Goal: Communication & Community: Answer question/provide support

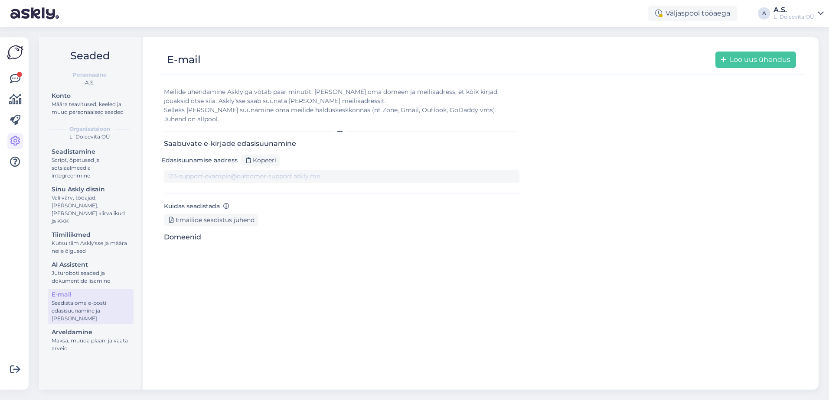
type input "[DOMAIN_NAME][EMAIL_ADDRESS][DOMAIN_NAME]"
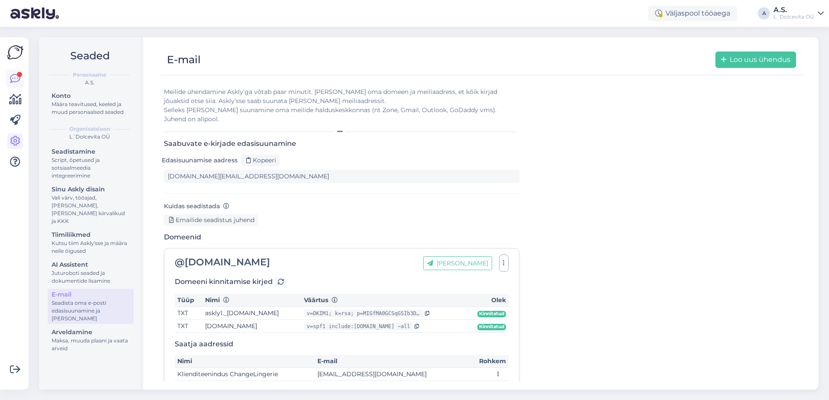
click at [15, 75] on icon at bounding box center [15, 79] width 10 height 10
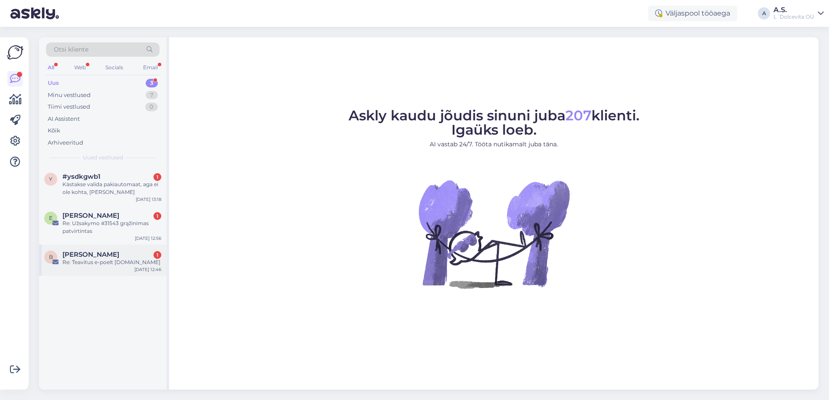
click at [108, 267] on div "B [PERSON_NAME] 1 Re: Teavitus e-poelt [DOMAIN_NAME] [DATE] 12:46" at bounding box center [102, 260] width 127 height 31
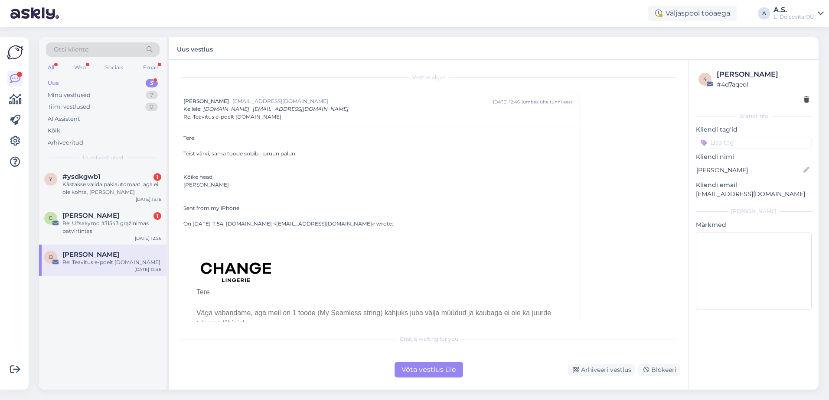
click at [413, 376] on div "Võta vestlus üle" at bounding box center [428, 370] width 68 height 16
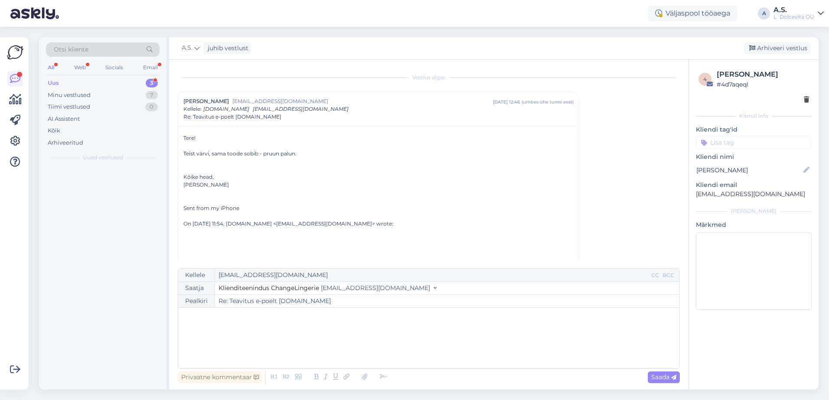
scroll to position [23, 0]
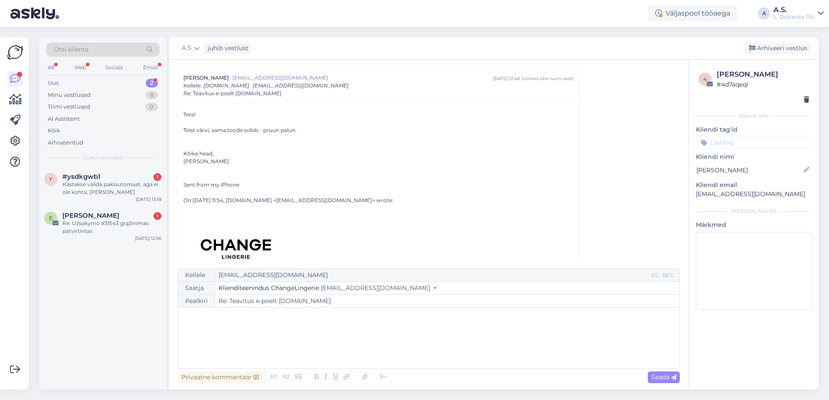
click at [312, 318] on p "﻿" at bounding box center [428, 316] width 492 height 9
click at [660, 380] on span "Saada" at bounding box center [663, 378] width 25 height 8
type input "Re: Re: Teavitus e-poelt [DOMAIN_NAME]"
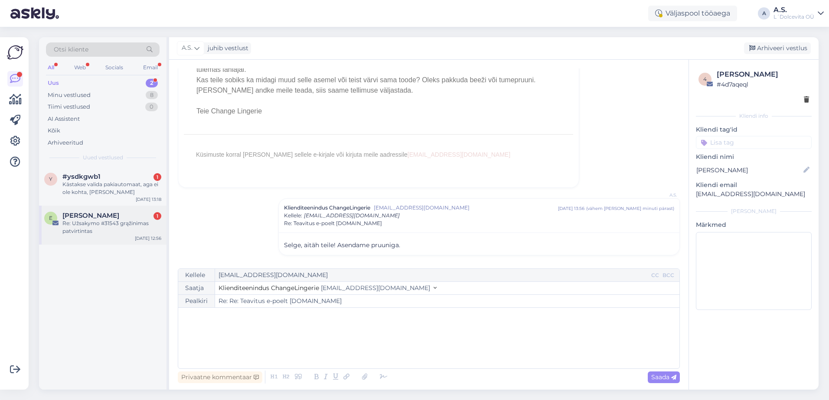
click at [123, 231] on div "Re: Užsakymo #31543 grąžinimas patvirtintas" at bounding box center [111, 228] width 99 height 16
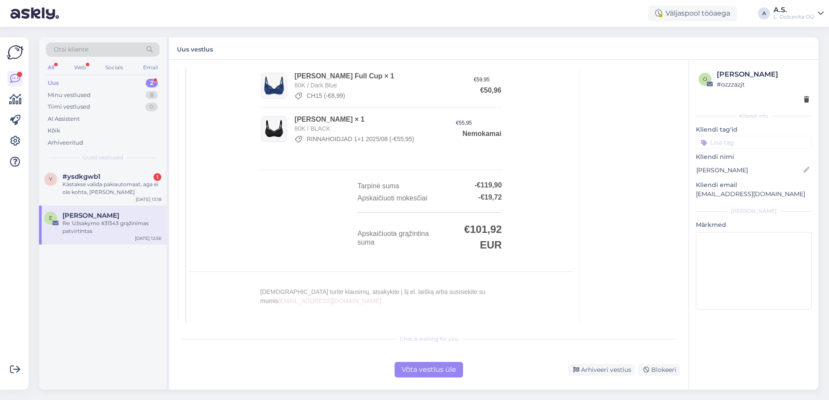
scroll to position [390, 0]
click at [425, 371] on div "Võta vestlus üle" at bounding box center [428, 370] width 68 height 16
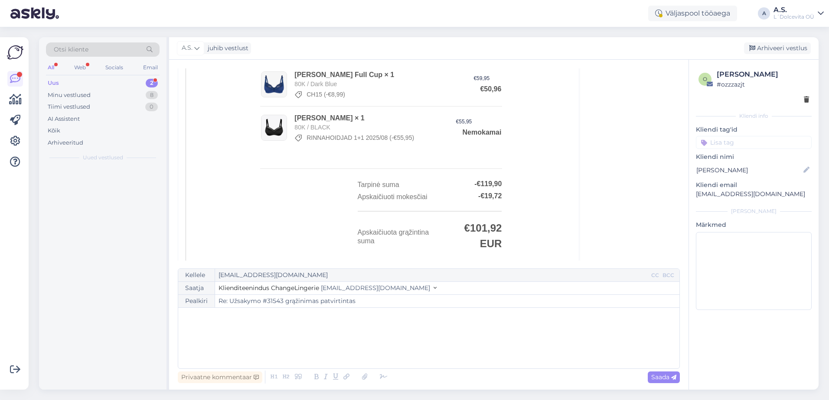
scroll to position [23, 0]
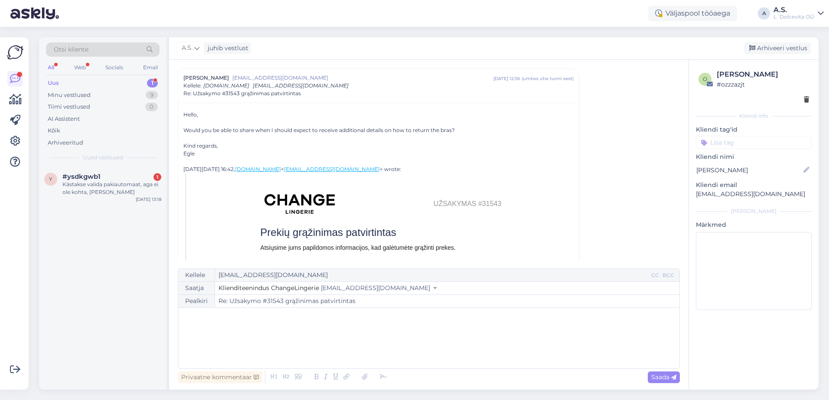
click at [383, 325] on div "﻿" at bounding box center [428, 338] width 492 height 52
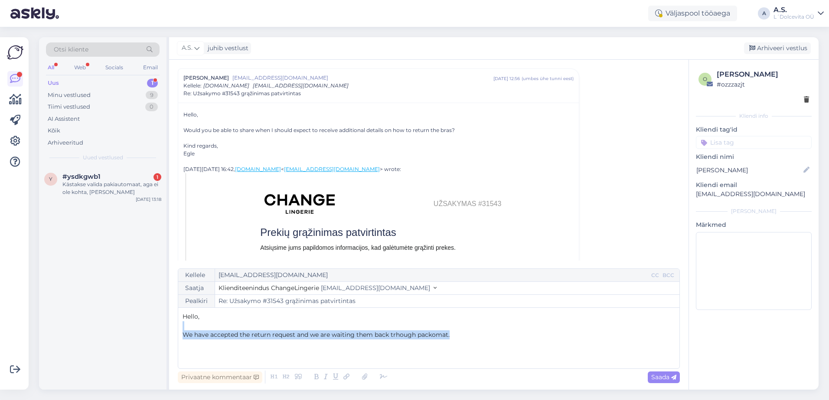
drag, startPoint x: 452, startPoint y: 334, endPoint x: 238, endPoint y: 327, distance: 213.3
click at [238, 327] on div "Hello, ﻿ We have accepted the return request and we are waiting them back trhou…" at bounding box center [428, 338] width 492 height 52
copy div "﻿ We have accepted the return request and we are waiting them back trhough pack…"
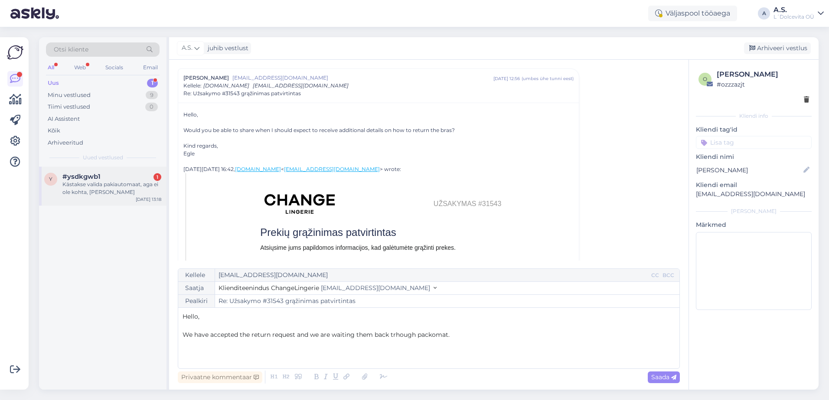
click at [72, 191] on div "Kästakse valida pakiautomaat, aga ei ole kohta, [PERSON_NAME]" at bounding box center [111, 189] width 99 height 16
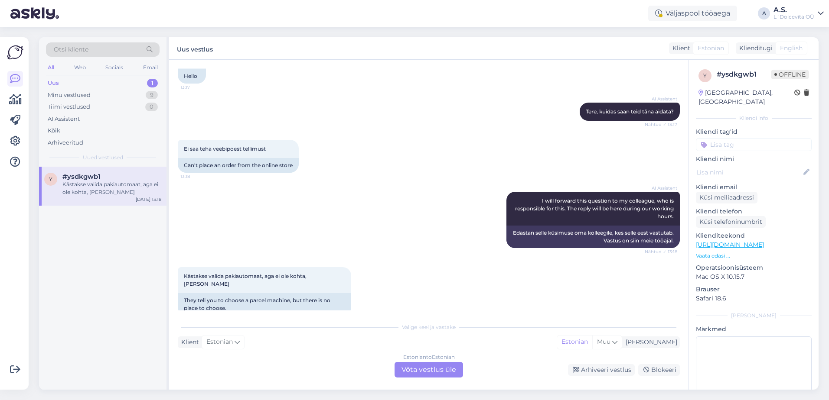
scroll to position [71, 0]
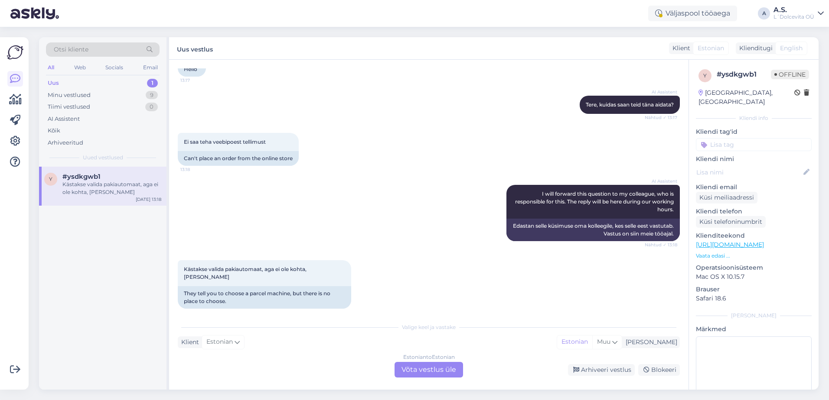
click at [414, 367] on div "Estonian to Estonian Võta vestlus üle" at bounding box center [428, 370] width 68 height 16
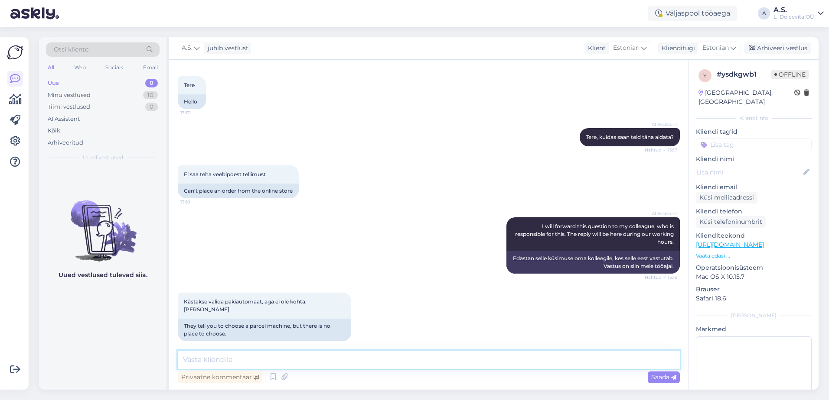
click at [374, 361] on textarea at bounding box center [429, 360] width 502 height 18
click at [384, 359] on textarea at bounding box center [429, 360] width 502 height 18
type textarea "[PERSON_NAME] vajutama numpule tarneviis"
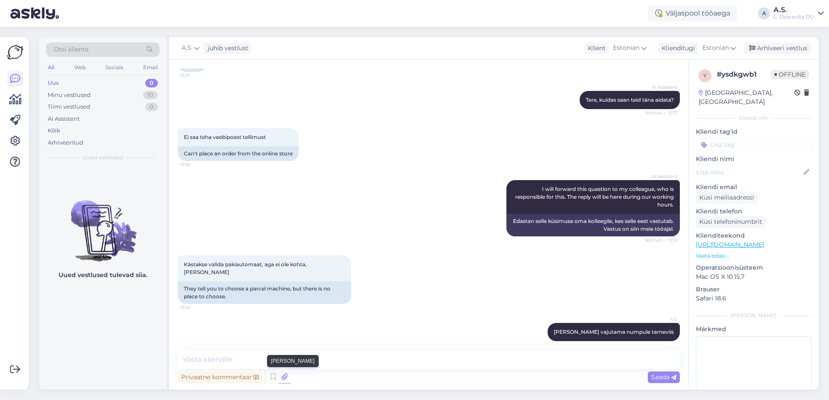
click at [286, 377] on icon at bounding box center [284, 377] width 12 height 13
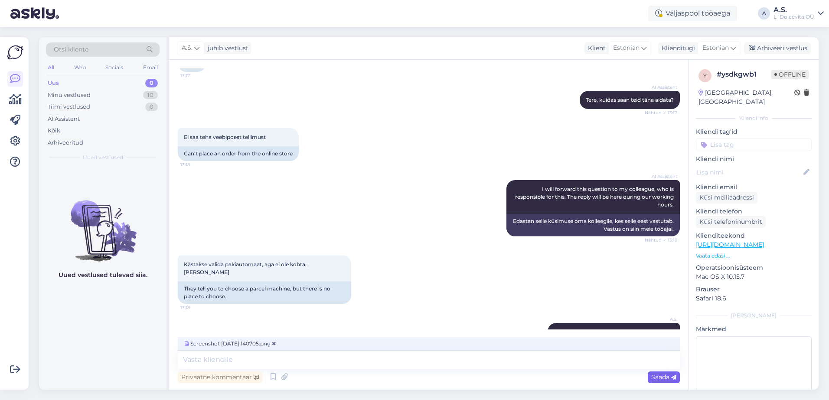
click at [655, 377] on span "Saada" at bounding box center [663, 378] width 25 height 8
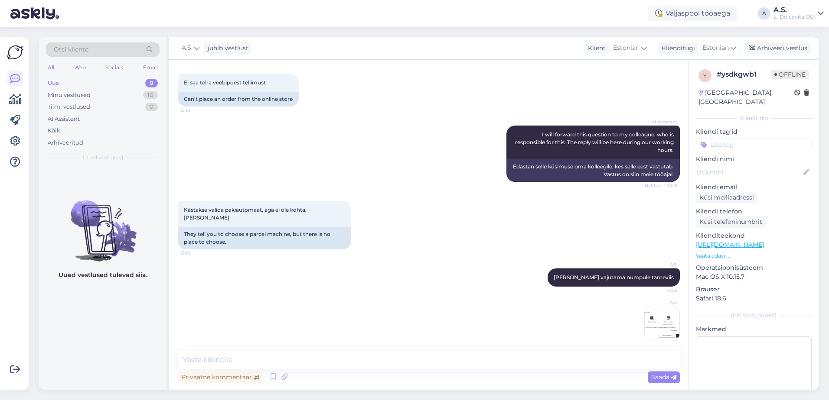
click at [656, 318] on img at bounding box center [661, 323] width 35 height 35
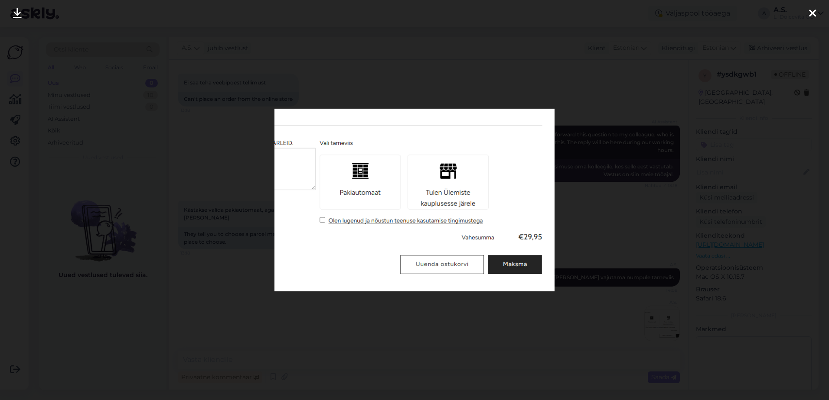
click at [812, 13] on icon at bounding box center [812, 13] width 7 height 11
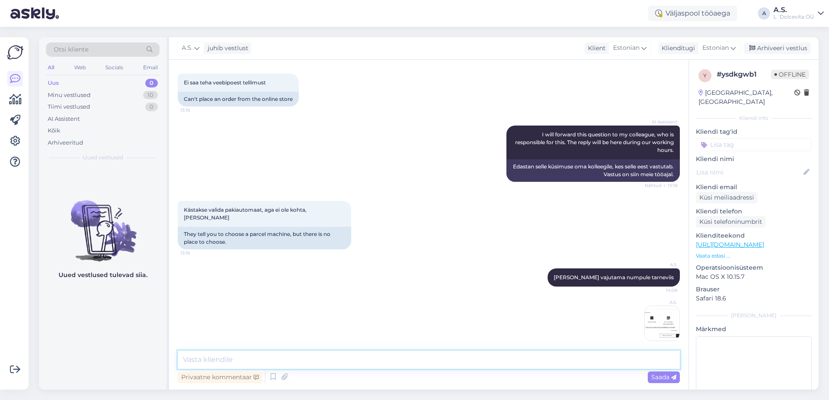
click at [449, 361] on textarea at bounding box center [429, 360] width 502 height 18
type textarea "seal kus on kirjas pakiatuomaat"
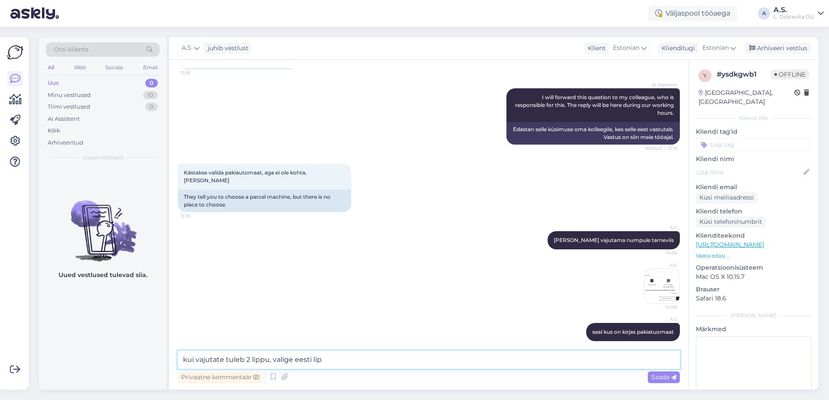
type textarea "kui vajutate tuleb 2 lippu, valige eesti [PERSON_NAME]"
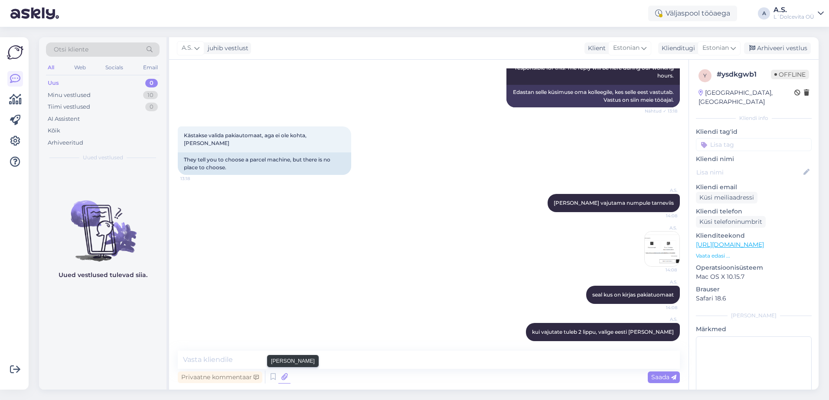
click at [283, 380] on icon at bounding box center [284, 377] width 12 height 13
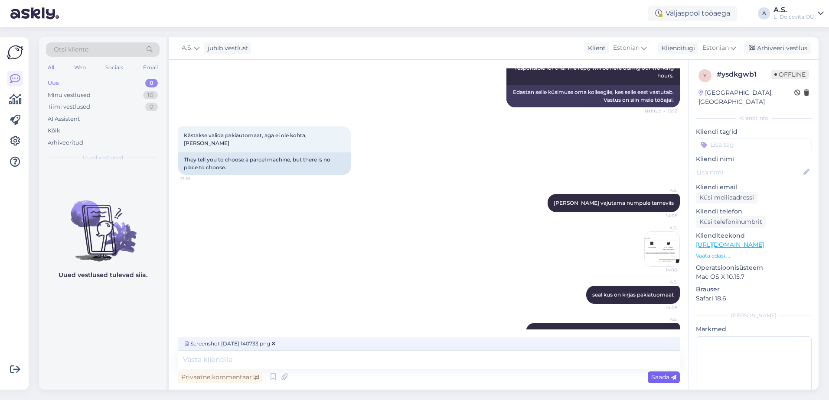
click at [665, 377] on span "Saada" at bounding box center [663, 378] width 25 height 8
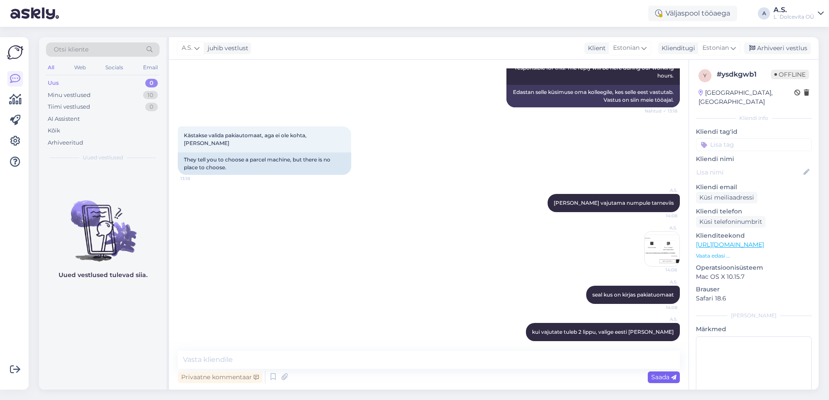
scroll to position [259, 0]
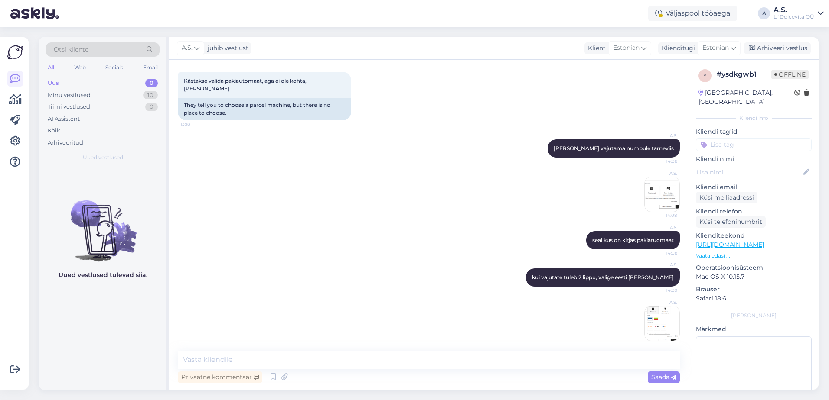
click at [655, 322] on img at bounding box center [661, 323] width 35 height 35
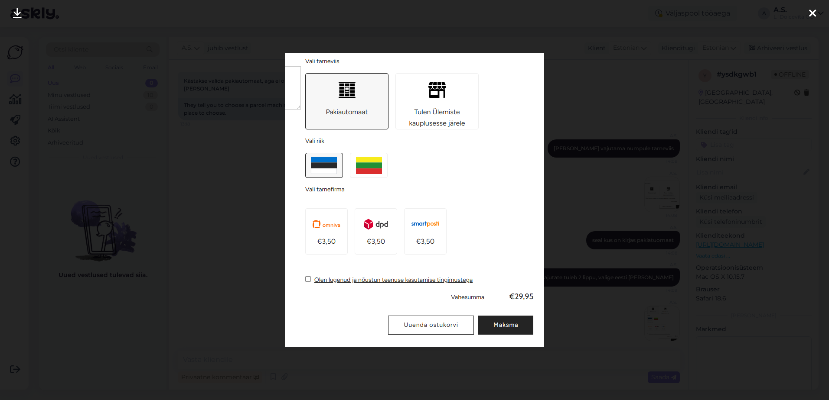
click at [244, 306] on div at bounding box center [414, 200] width 829 height 400
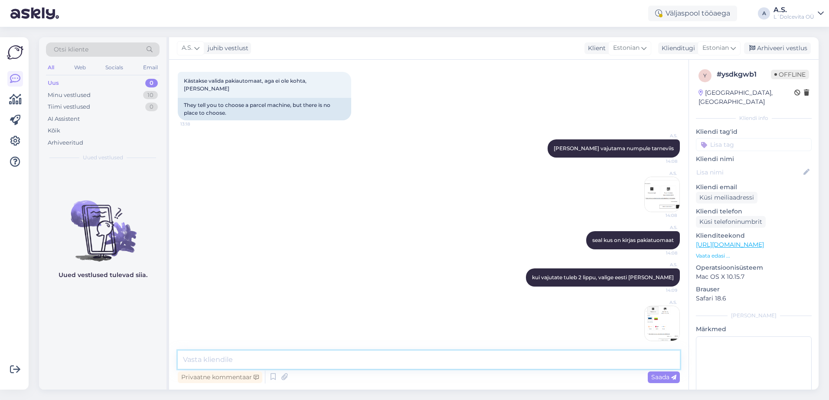
click at [310, 354] on textarea at bounding box center [429, 360] width 502 height 18
type textarea "siis juba tulevad 3 tarnefirmat [PERSON_NAME] sealt ühele vajutada [PERSON_NAME…"
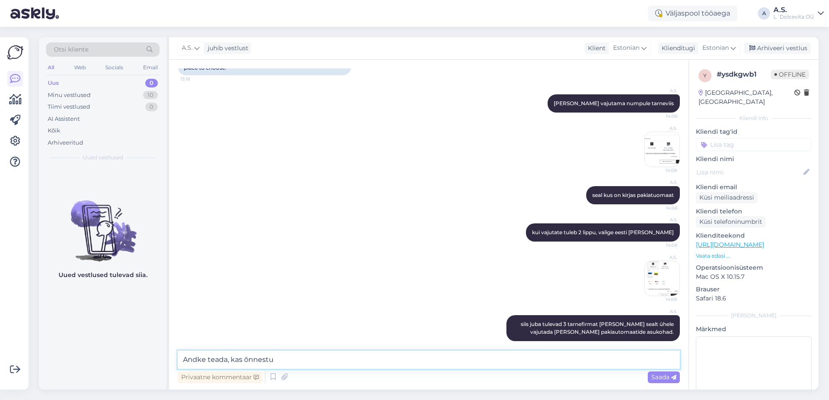
type textarea "Andke teada, kas õnnestus"
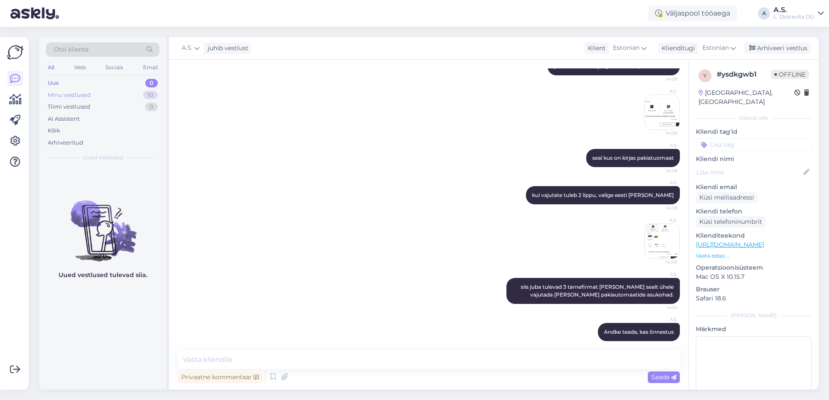
click at [85, 97] on div "Minu vestlused" at bounding box center [69, 95] width 43 height 9
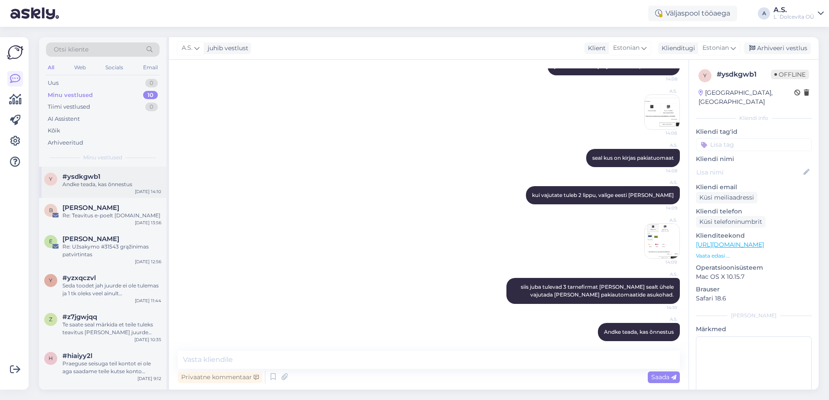
click at [69, 192] on div "y #ysdkgwb1 Andke teada, kas õnnestus [DATE] 14:10" at bounding box center [102, 182] width 127 height 31
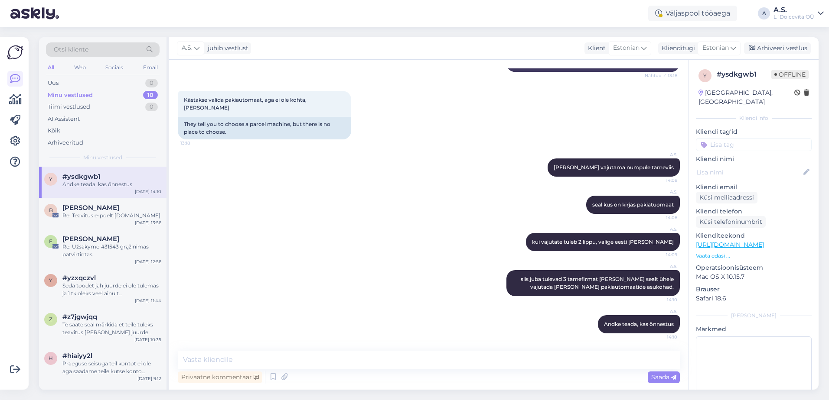
scroll to position [232, 0]
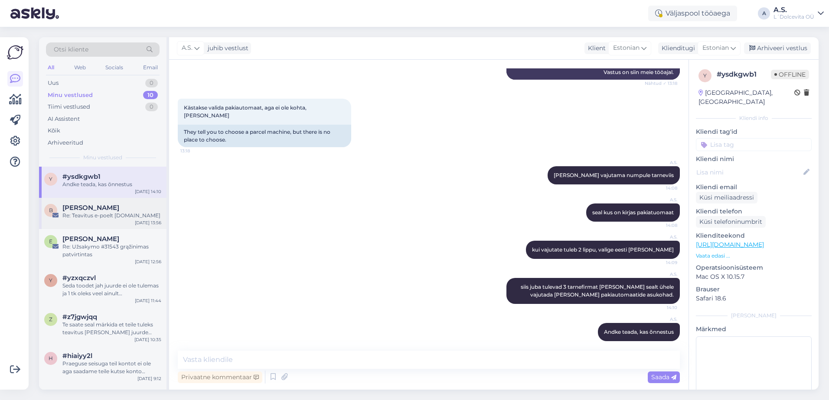
click at [73, 221] on div "B [PERSON_NAME] Re: Teavitus e-poelt [DOMAIN_NAME] [DATE] 13:56" at bounding box center [102, 213] width 127 height 31
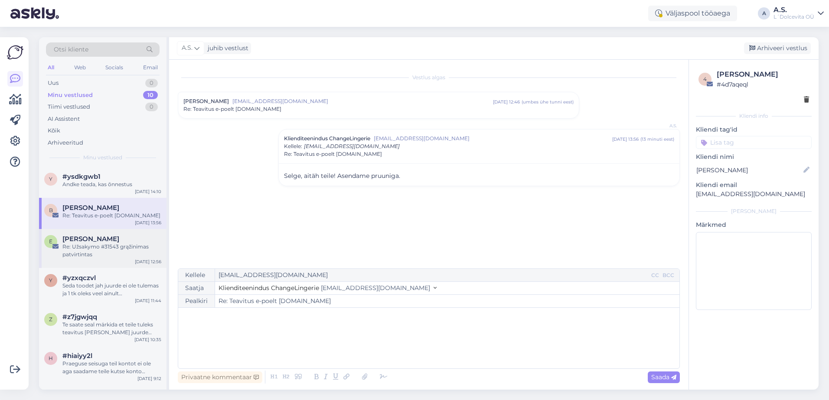
scroll to position [87, 0]
